Goal: Check status

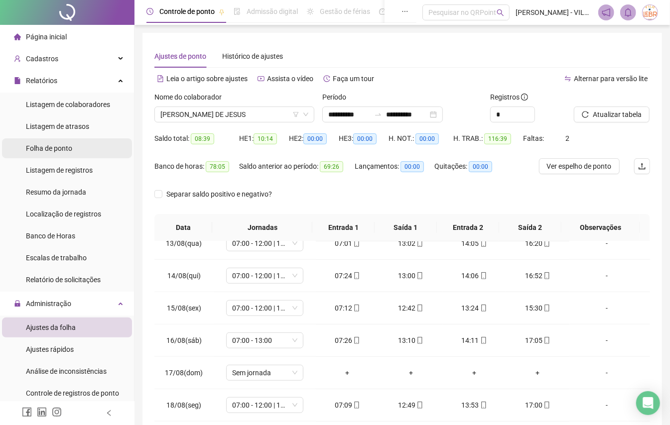
click at [65, 154] on div "Folha de ponto" at bounding box center [49, 148] width 46 height 20
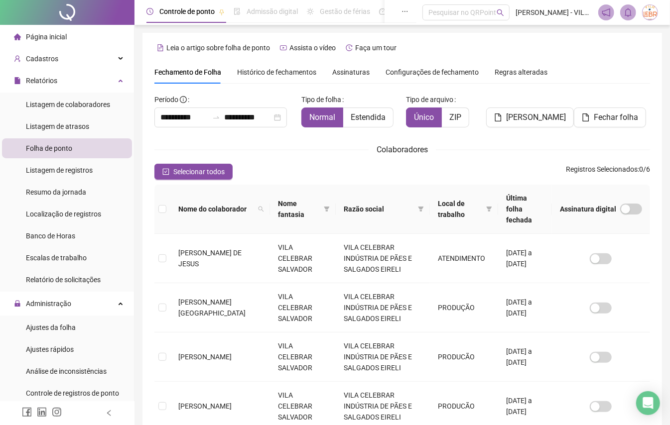
click at [295, 68] on span "Histórico de fechamentos" at bounding box center [276, 72] width 79 height 8
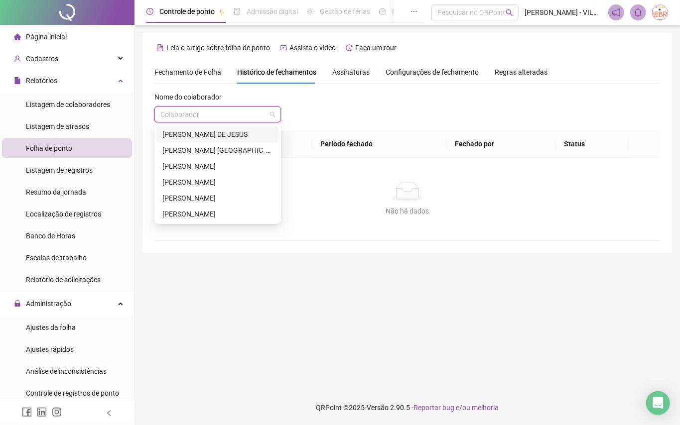
click at [244, 110] on input "search" at bounding box center [213, 114] width 106 height 15
click at [241, 130] on div "[PERSON_NAME] DE JESUS" at bounding box center [217, 134] width 111 height 11
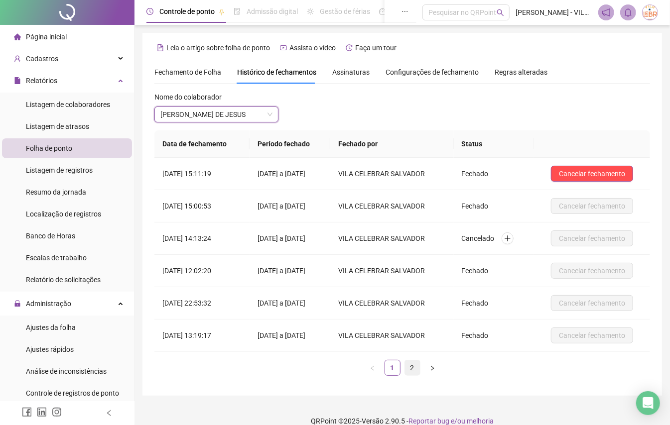
click at [414, 370] on link "2" at bounding box center [412, 367] width 15 height 15
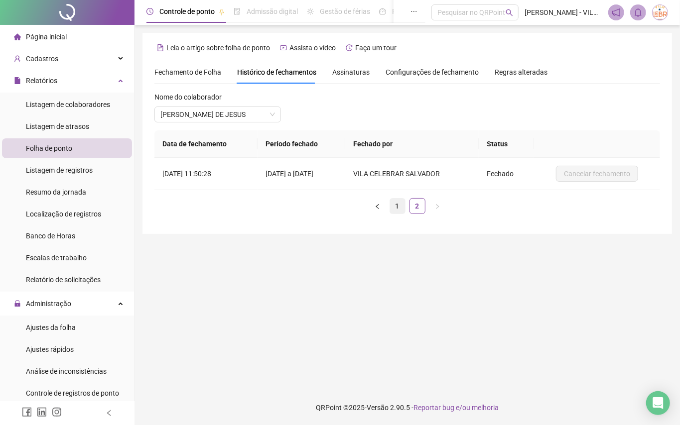
click at [398, 204] on link "1" at bounding box center [397, 206] width 15 height 15
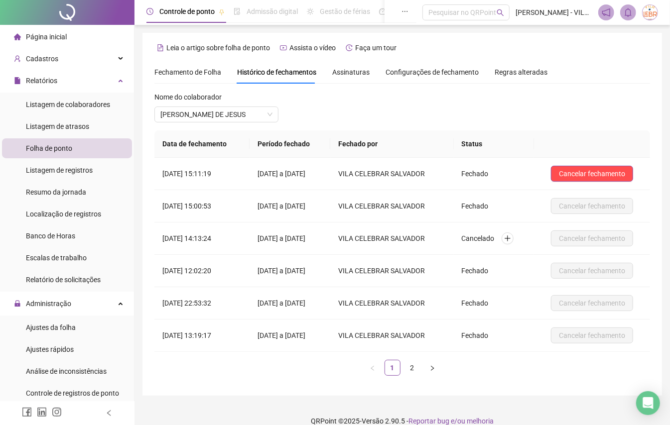
click at [360, 72] on span "Assinaturas" at bounding box center [350, 72] width 37 height 7
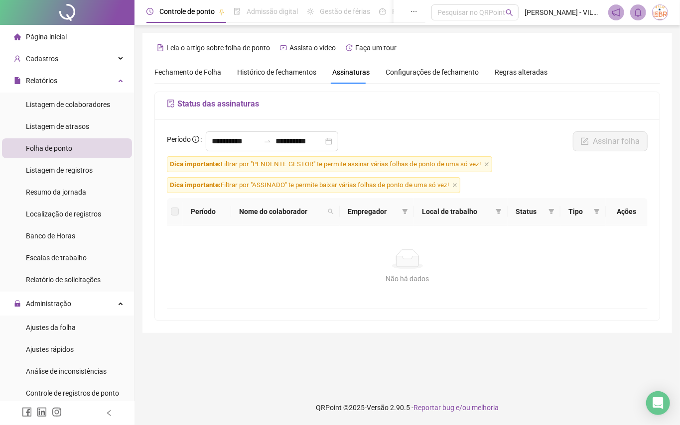
click at [275, 68] on span "Histórico de fechamentos" at bounding box center [276, 72] width 79 height 8
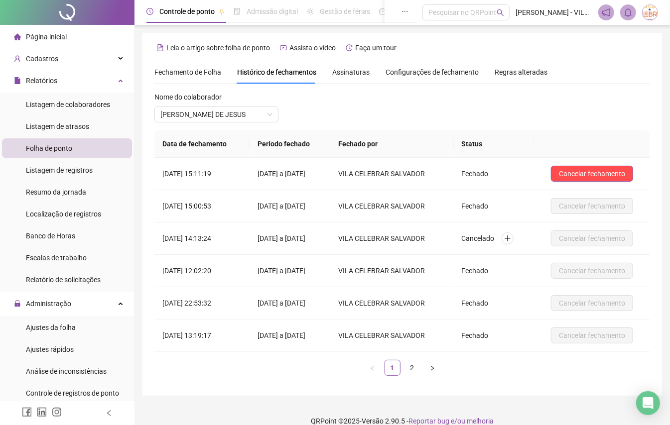
click at [194, 65] on div "Fechamento de Folha" at bounding box center [187, 72] width 67 height 23
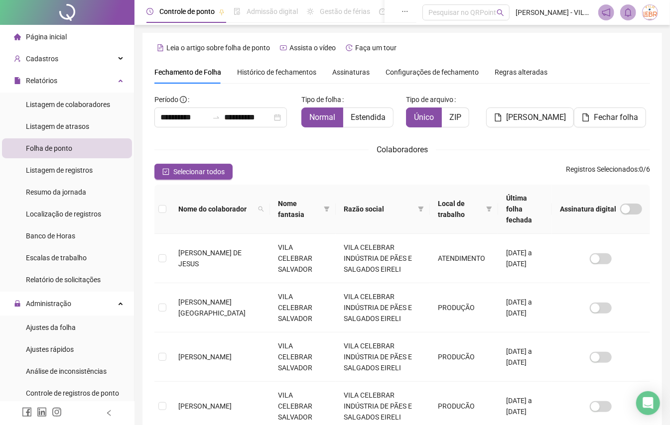
click at [290, 150] on div "Colaboradores" at bounding box center [401, 149] width 495 height 12
click at [400, 177] on div "Selecionar todos Registros Selecionados : 0 / 6" at bounding box center [401, 172] width 495 height 16
